Goal: Task Accomplishment & Management: Manage account settings

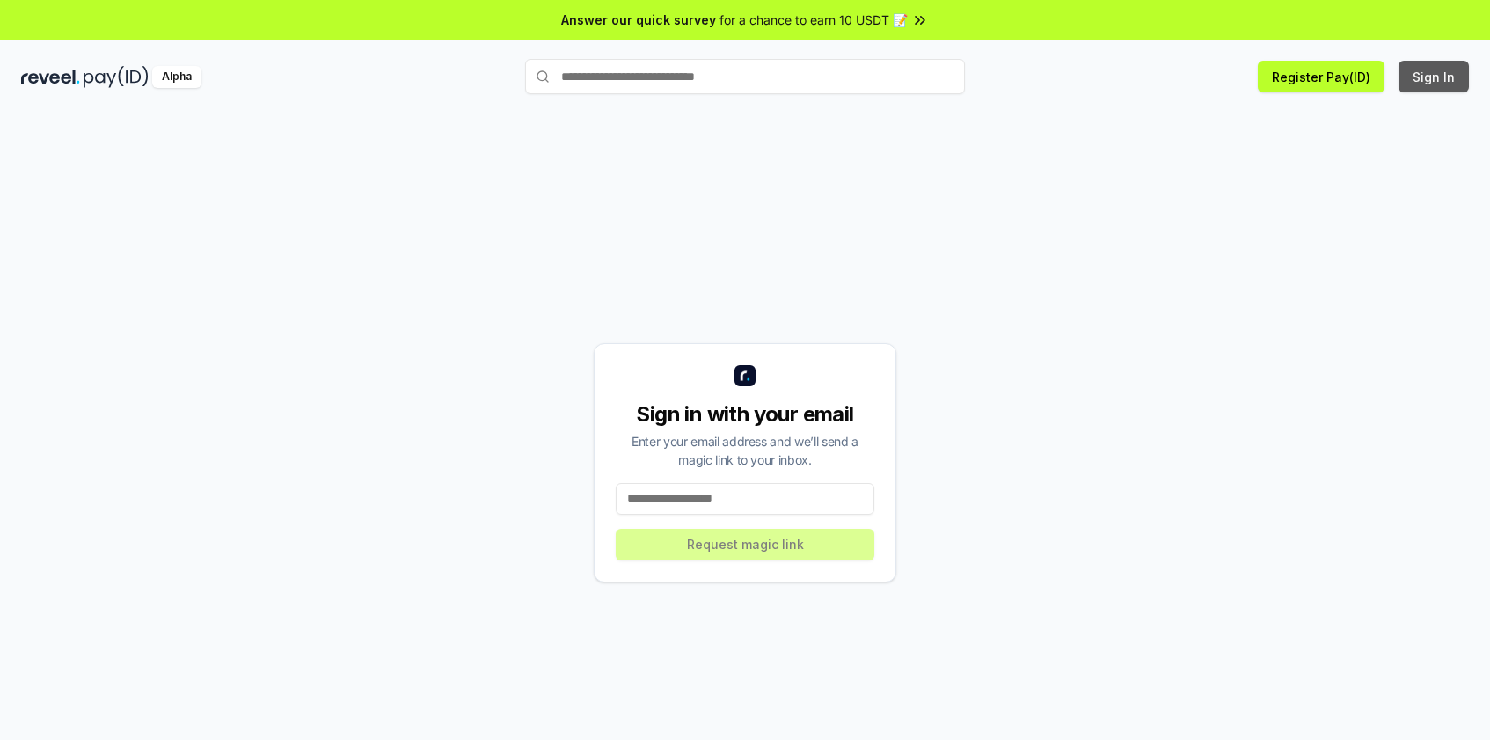
click at [1451, 71] on button "Sign In" at bounding box center [1434, 77] width 70 height 32
click at [1440, 74] on button "Sign In" at bounding box center [1434, 77] width 70 height 32
click at [661, 501] on input at bounding box center [745, 499] width 259 height 32
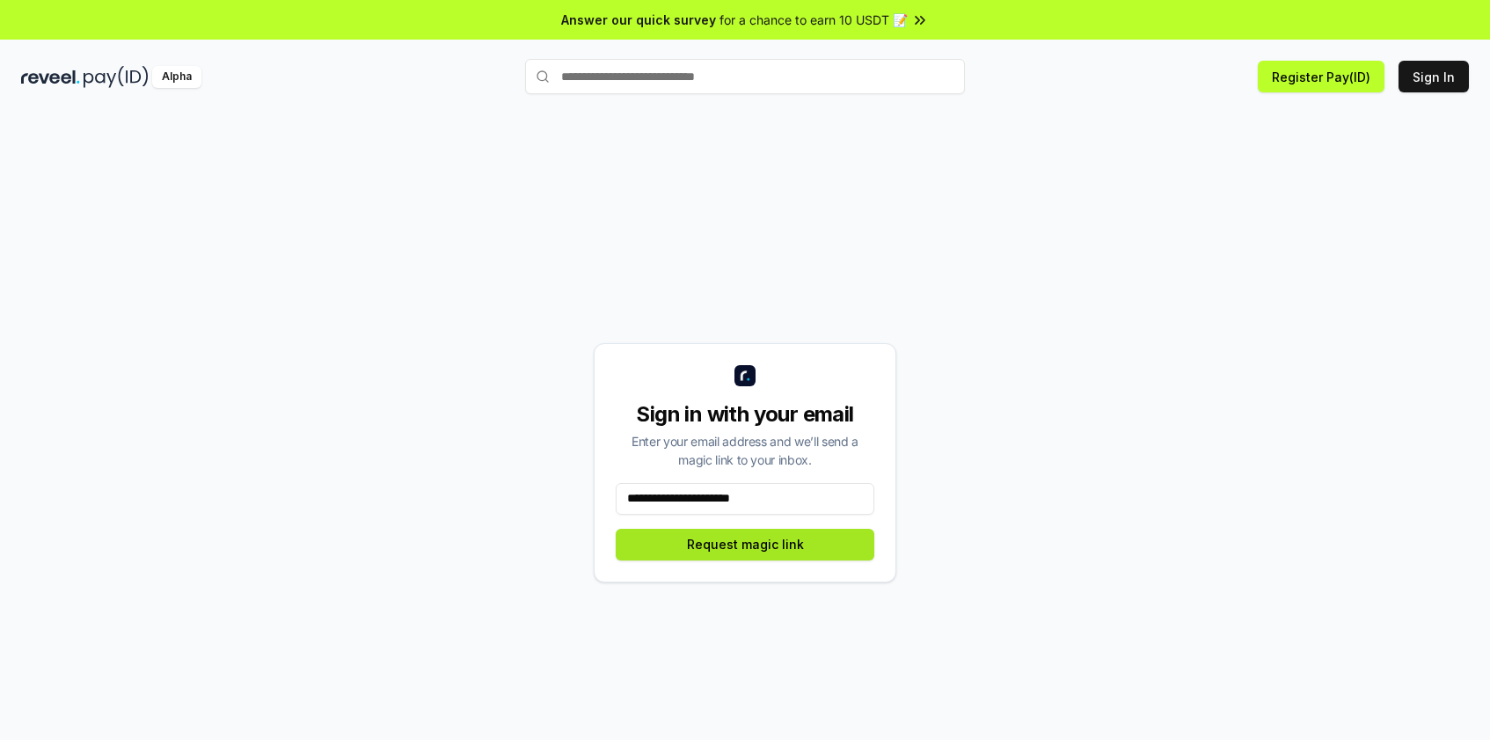
type input "**********"
click at [739, 541] on button "Request magic link" at bounding box center [745, 545] width 259 height 32
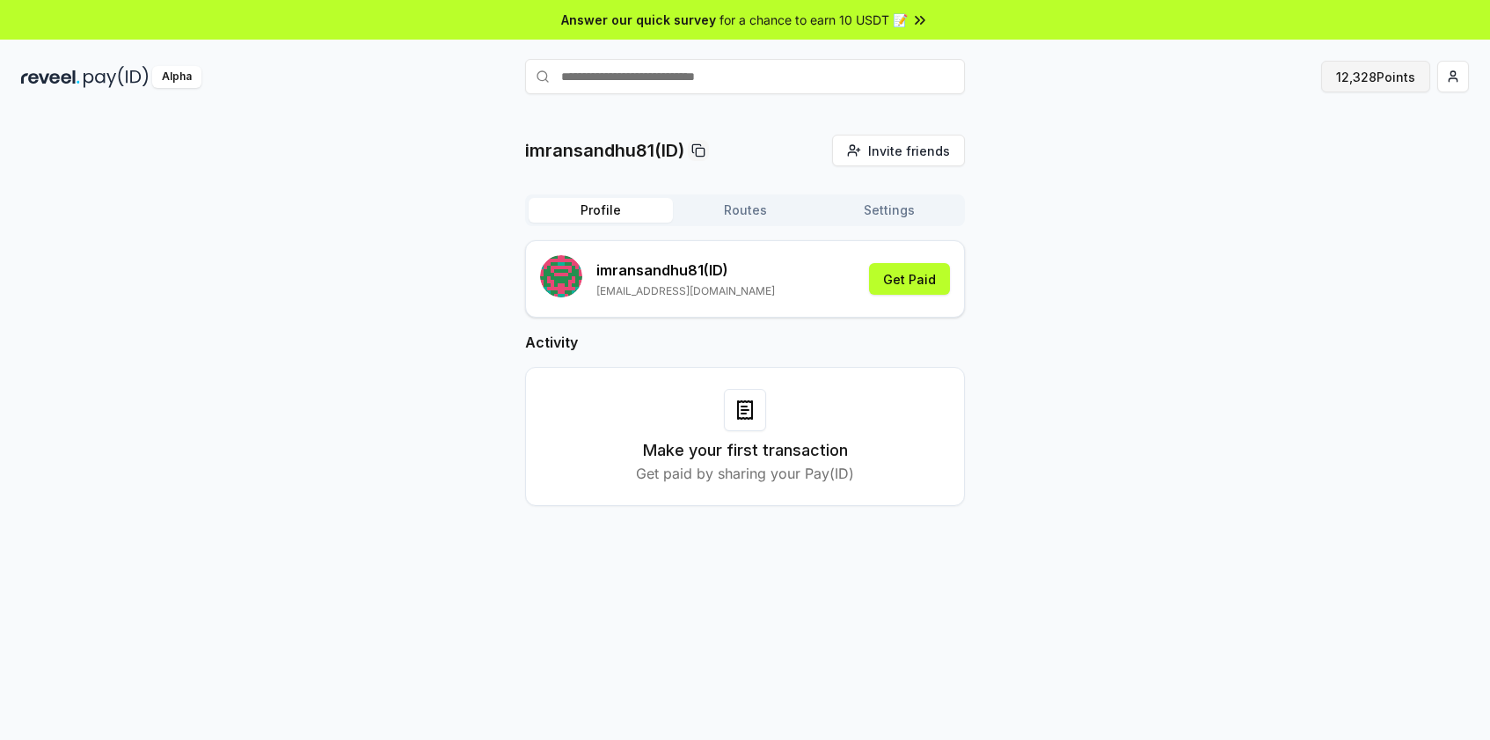
click at [1359, 69] on button "12,328 Points" at bounding box center [1375, 77] width 109 height 32
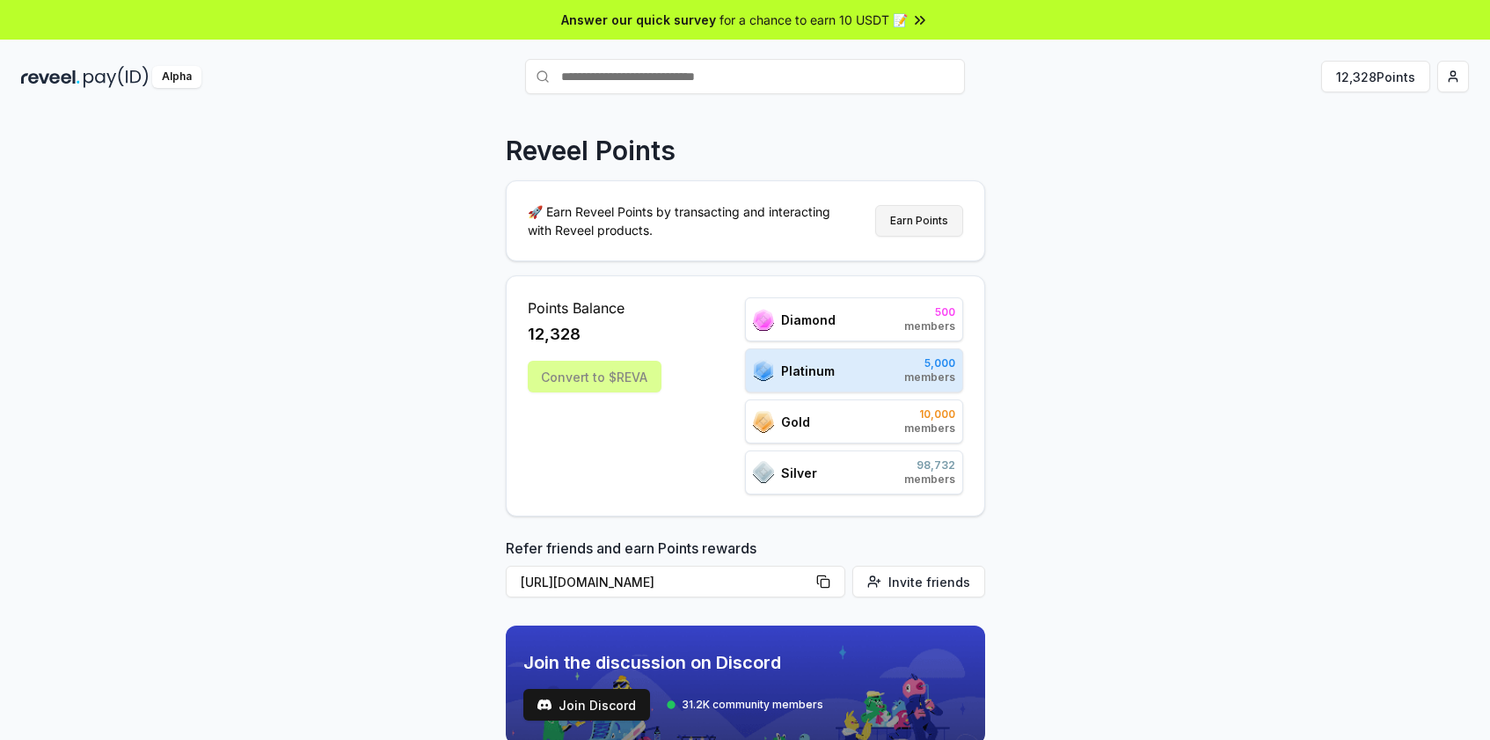
click at [925, 227] on button "Earn Points" at bounding box center [919, 221] width 88 height 32
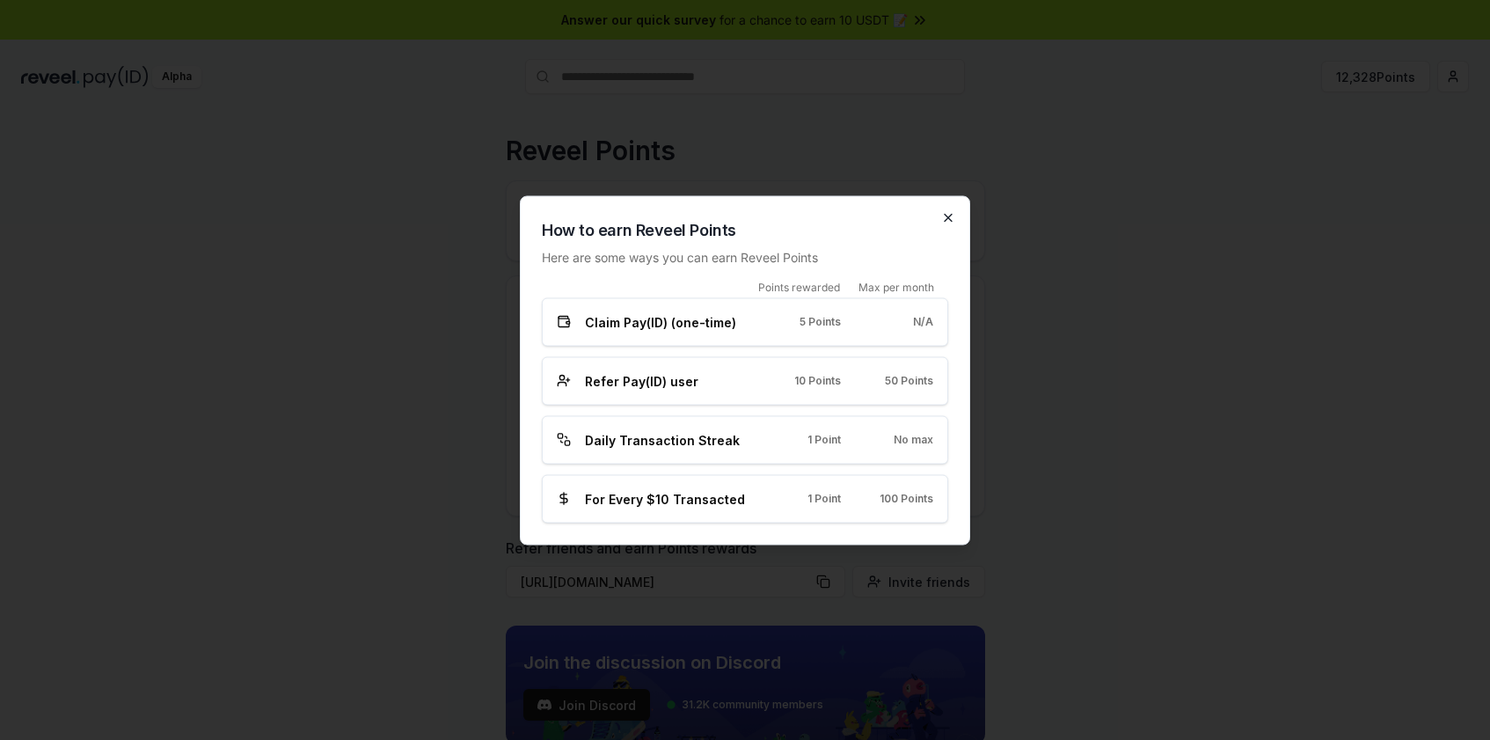
click at [952, 214] on icon "button" at bounding box center [948, 217] width 7 height 7
